Goal: Transaction & Acquisition: Purchase product/service

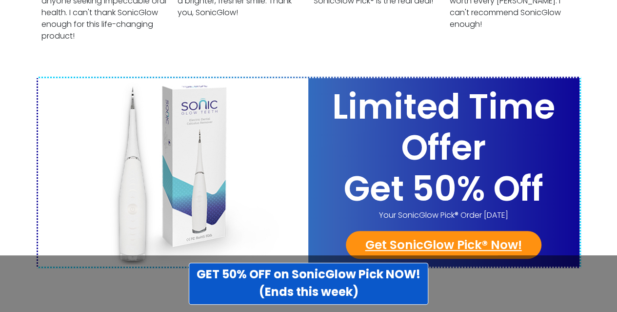
scroll to position [3861, 0]
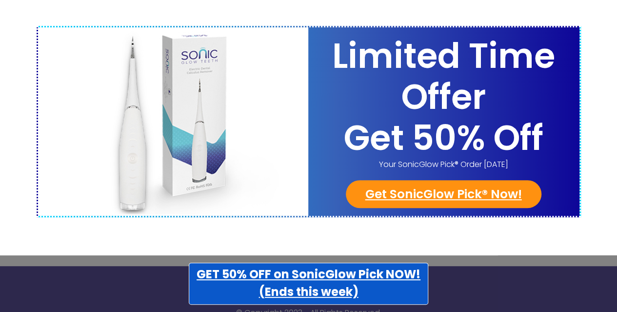
click at [322, 284] on strong "GET 50% OFF on SonicGlow Pick NOW! (Ends this week)" at bounding box center [309, 283] width 224 height 34
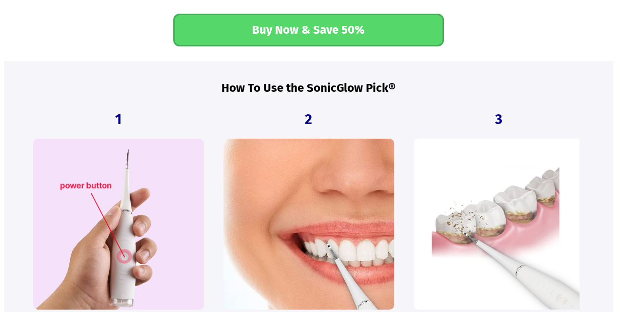
scroll to position [1669, 0]
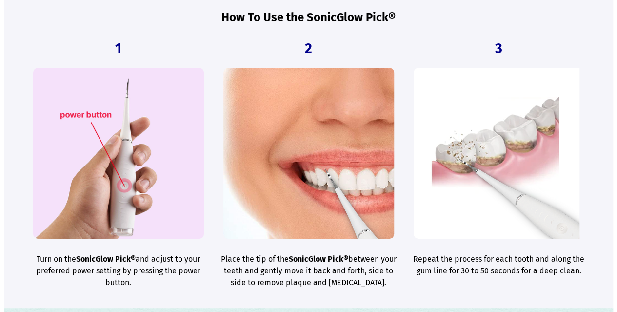
drag, startPoint x: 623, startPoint y: 162, endPoint x: 452, endPoint y: 88, distance: 185.8
click at [451, 82] on figure at bounding box center [499, 153] width 171 height 171
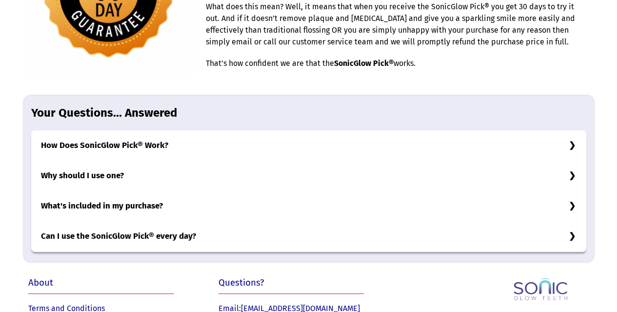
scroll to position [3065, 0]
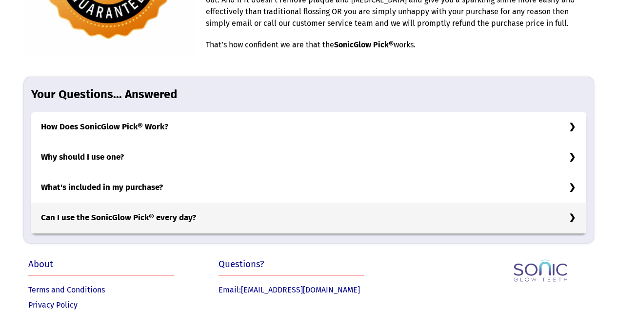
click at [572, 203] on h3 "Can I use the SonicGlow Pick® every day?" at bounding box center [308, 218] width 555 height 30
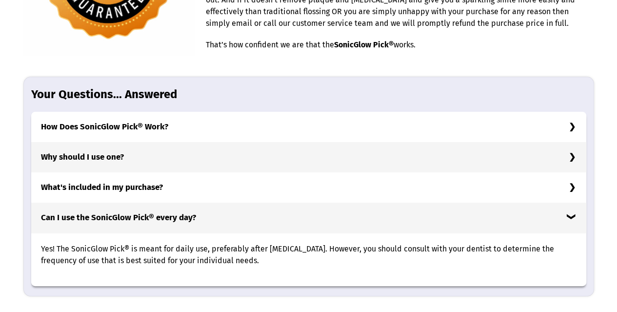
click at [574, 142] on h3 "Why should I use one?" at bounding box center [308, 157] width 555 height 30
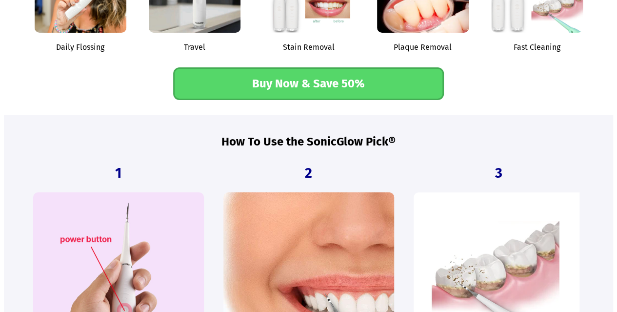
scroll to position [1271, 0]
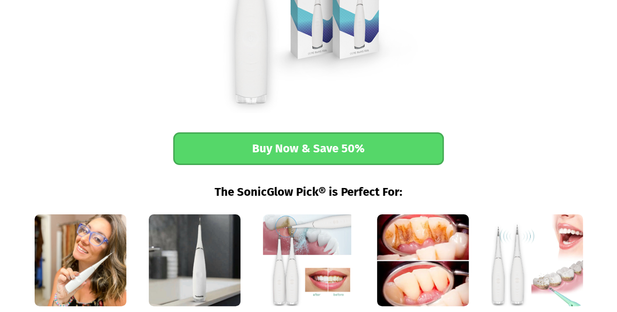
click at [296, 134] on link "Buy Now & Save 50%" at bounding box center [308, 148] width 271 height 33
